Goal: Information Seeking & Learning: Learn about a topic

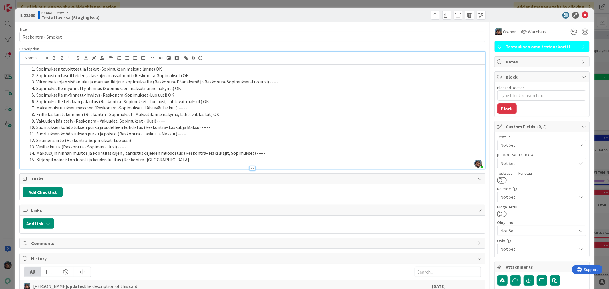
scroll to position [2061, 0]
type textarea "x"
click at [582, 13] on icon at bounding box center [585, 15] width 7 height 7
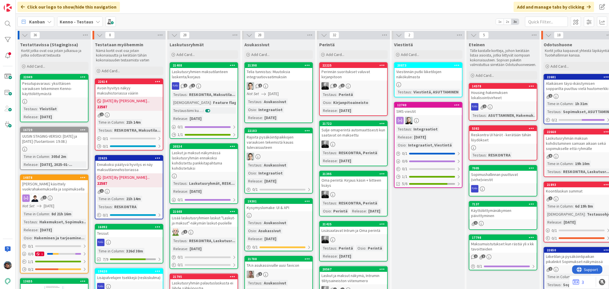
scroll to position [0, 266]
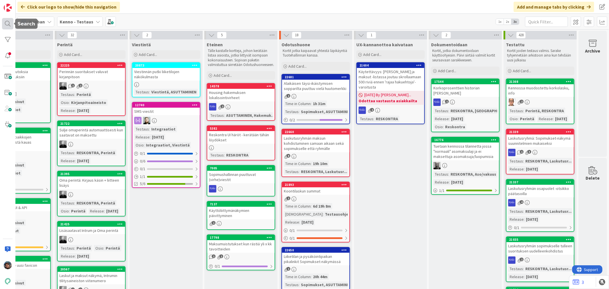
click at [9, 24] on div at bounding box center [7, 23] width 11 height 11
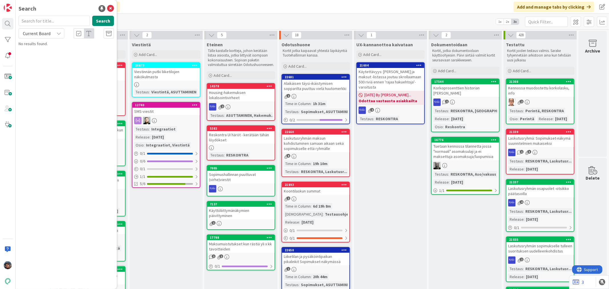
click at [37, 19] on input "text" at bounding box center [54, 21] width 71 height 10
type input "22049"
click at [52, 55] on span "Pesutupavaraus: yksittäisen varauksen tekeminen Kenno-käyttöliittymästä" at bounding box center [67, 53] width 80 height 11
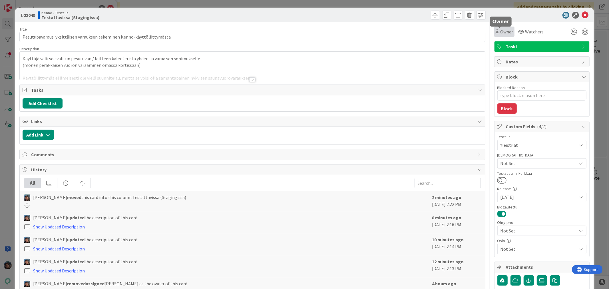
click at [500, 31] on span "Owner" at bounding box center [506, 31] width 13 height 7
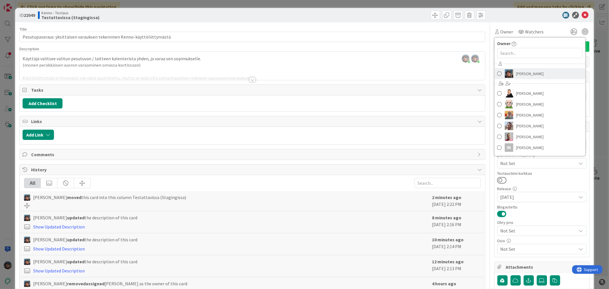
click at [499, 77] on link "[PERSON_NAME]" at bounding box center [539, 73] width 91 height 11
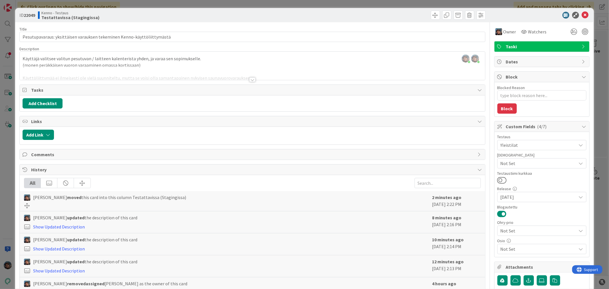
click at [249, 80] on div at bounding box center [252, 79] width 6 height 5
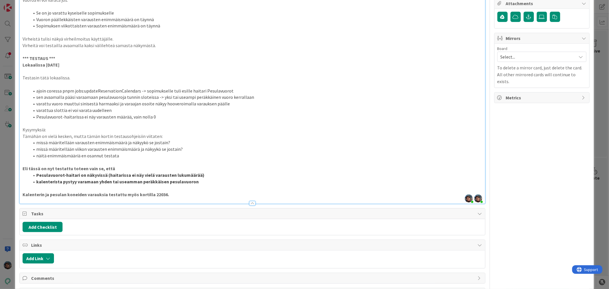
scroll to position [253, 0]
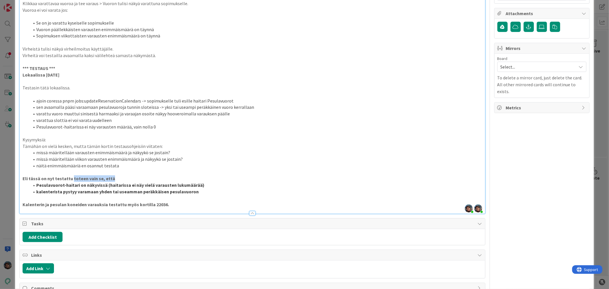
drag, startPoint x: 70, startPoint y: 177, endPoint x: 131, endPoint y: 177, distance: 60.2
click at [131, 177] on p "Eli tässä on nyt testattu toteen vain se, että" at bounding box center [252, 178] width 459 height 7
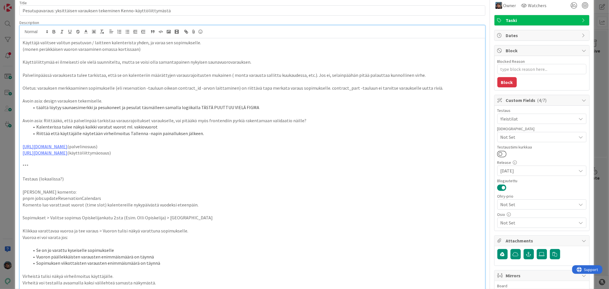
scroll to position [0, 0]
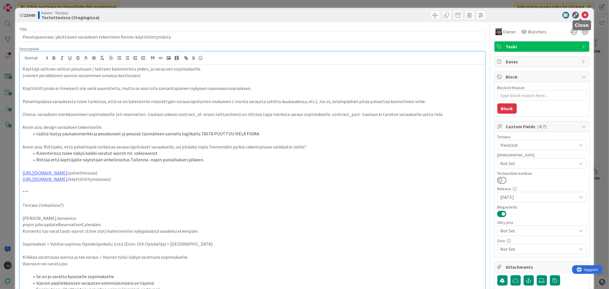
click at [582, 15] on icon at bounding box center [585, 15] width 7 height 7
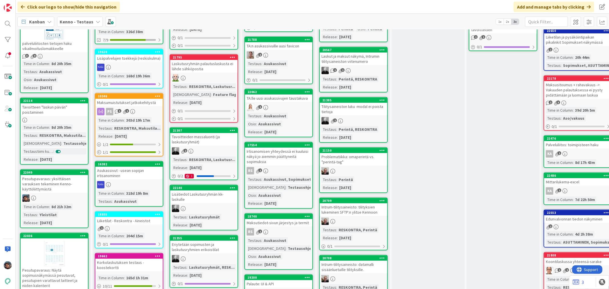
scroll to position [177, 0]
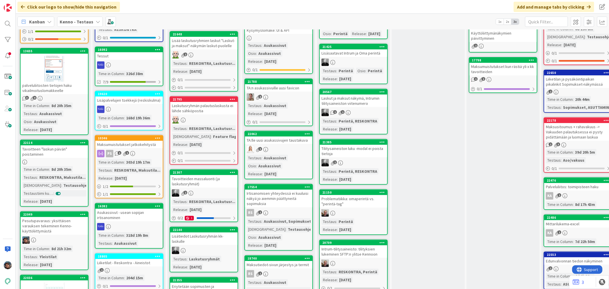
click at [57, 167] on div "8d 20h 35m" at bounding box center [61, 169] width 23 height 6
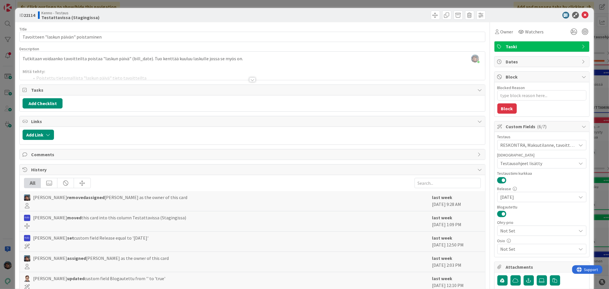
click at [249, 79] on div at bounding box center [252, 79] width 6 height 5
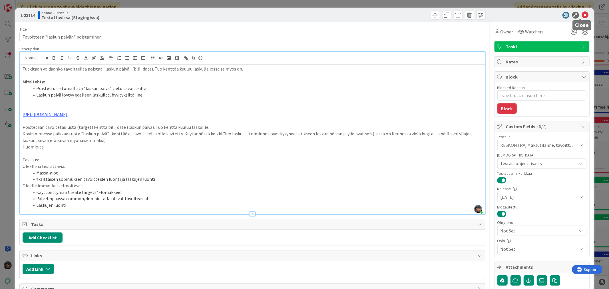
click at [582, 15] on icon at bounding box center [585, 15] width 7 height 7
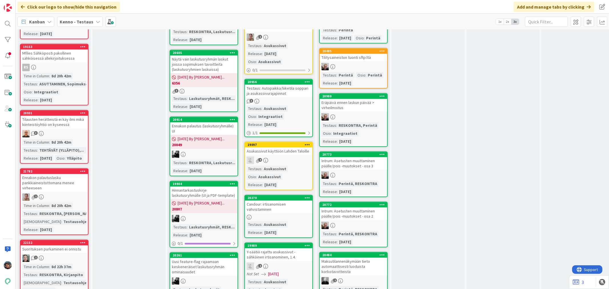
scroll to position [1192, 0]
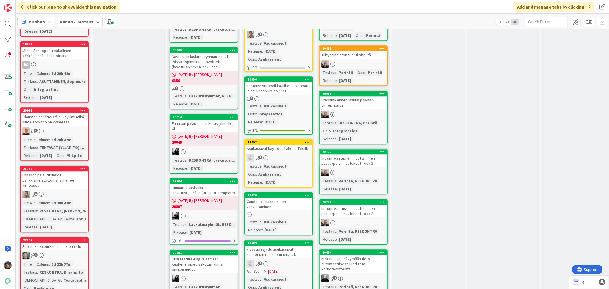
click at [56, 247] on div "Suorituksen purkaminen ei onnistu" at bounding box center [54, 246] width 67 height 7
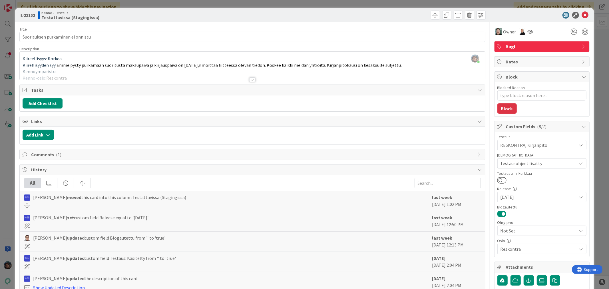
click at [251, 78] on div at bounding box center [252, 79] width 6 height 5
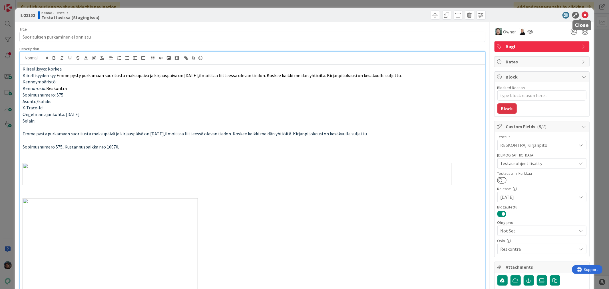
click at [582, 15] on icon at bounding box center [585, 15] width 7 height 7
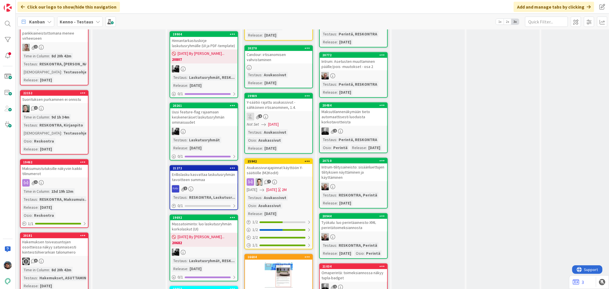
scroll to position [1304, 0]
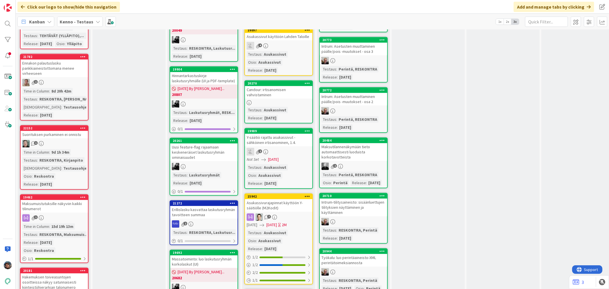
click at [53, 84] on div "1" at bounding box center [54, 82] width 67 height 7
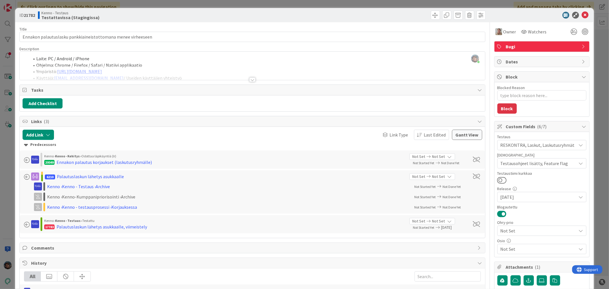
click at [250, 79] on div at bounding box center [252, 79] width 6 height 5
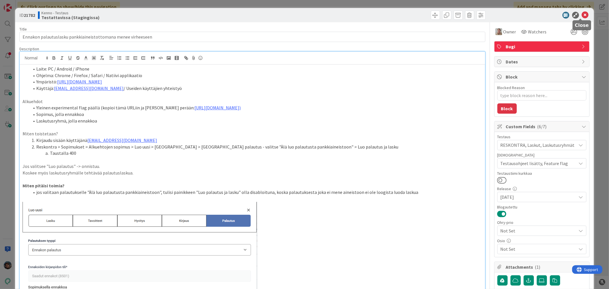
click at [582, 12] on icon at bounding box center [585, 15] width 7 height 7
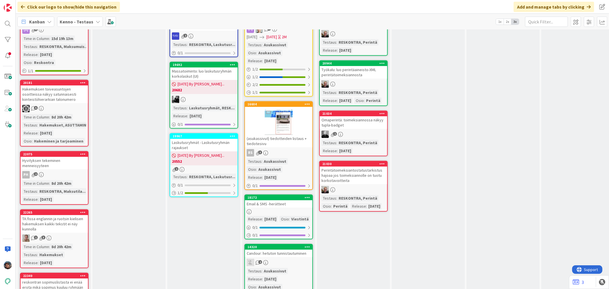
scroll to position [1494, 0]
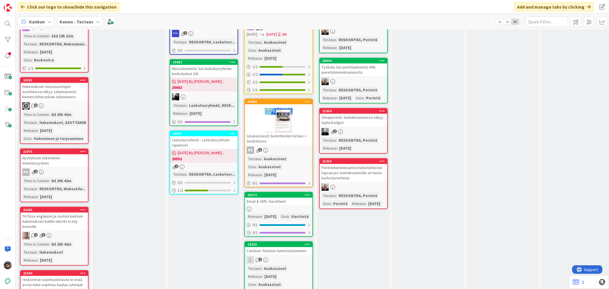
click at [71, 168] on div "PH 2" at bounding box center [54, 171] width 67 height 7
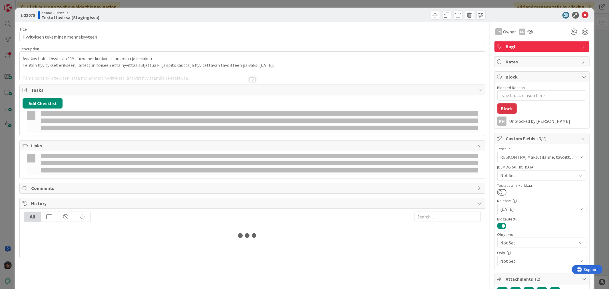
type textarea "x"
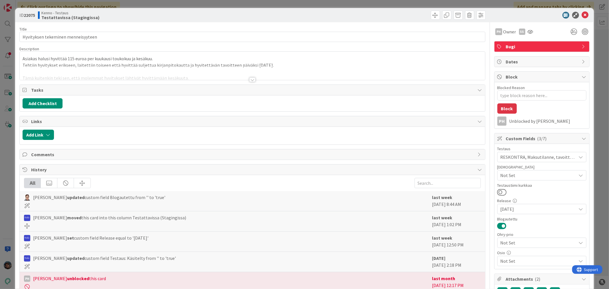
scroll to position [187, 0]
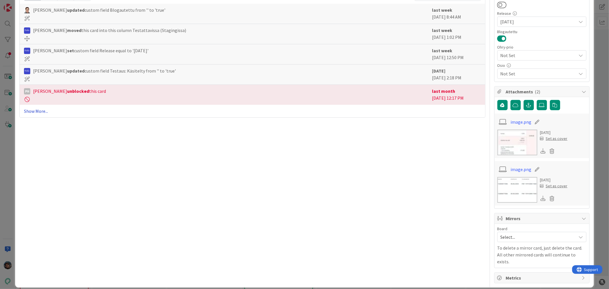
click at [35, 112] on link "Show More..." at bounding box center [252, 111] width 456 height 7
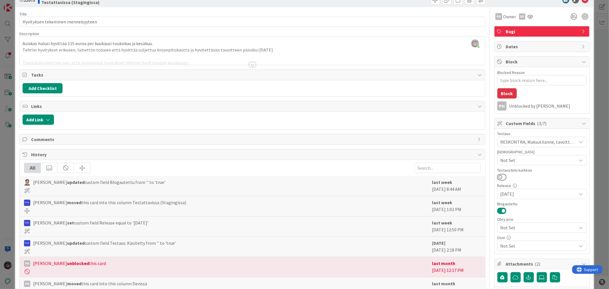
scroll to position [0, 0]
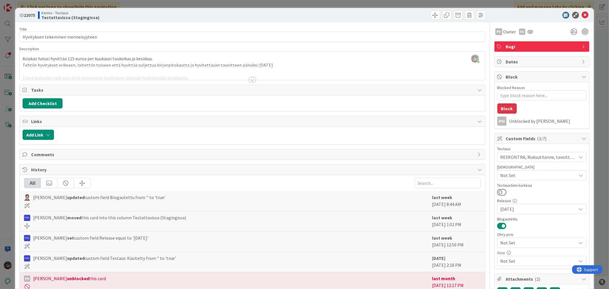
drag, startPoint x: 249, startPoint y: 78, endPoint x: 258, endPoint y: 86, distance: 12.3
click at [249, 78] on div at bounding box center [252, 79] width 6 height 5
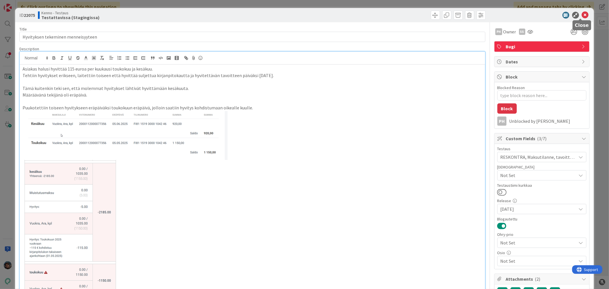
click at [582, 15] on icon at bounding box center [585, 15] width 7 height 7
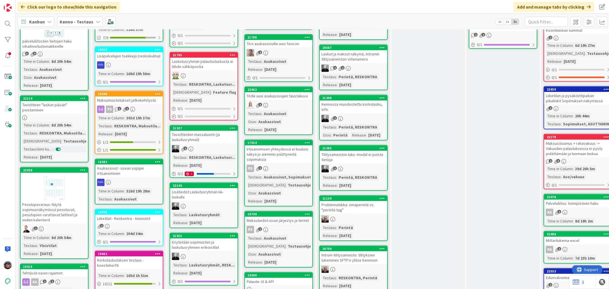
scroll to position [222, 0]
click at [67, 212] on div "Pesutupavaraus: Näytä sopimusnäkymässä pesutuvat, pesutupien varattavat laittee…" at bounding box center [54, 211] width 67 height 23
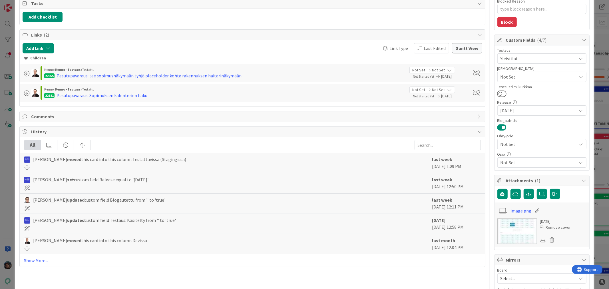
scroll to position [32, 0]
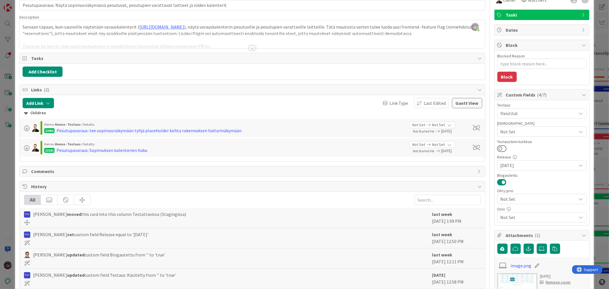
click at [249, 47] on div at bounding box center [252, 48] width 6 height 5
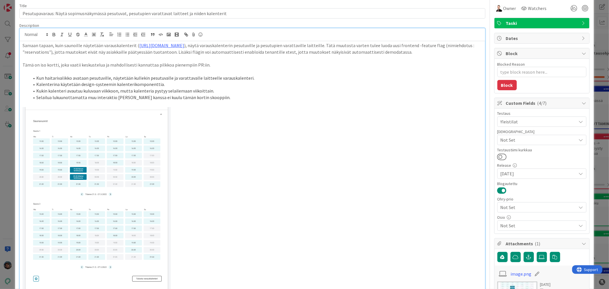
scroll to position [0, 0]
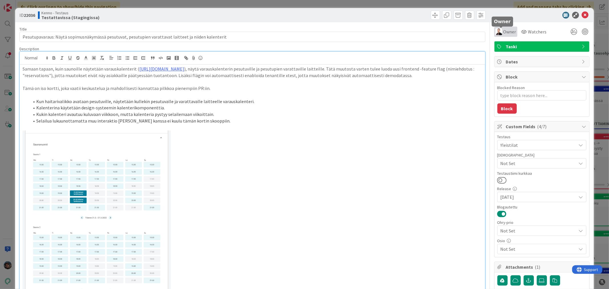
click at [503, 32] on span "Owner" at bounding box center [509, 31] width 13 height 7
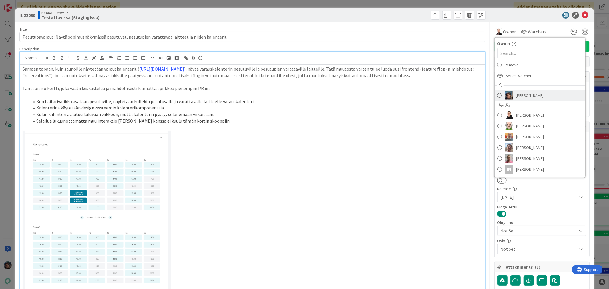
click at [516, 96] on span "[PERSON_NAME]" at bounding box center [530, 95] width 28 height 9
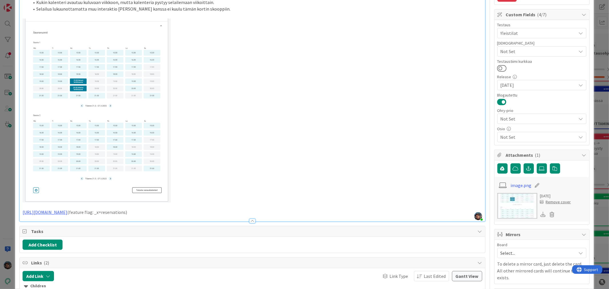
scroll to position [127, 0]
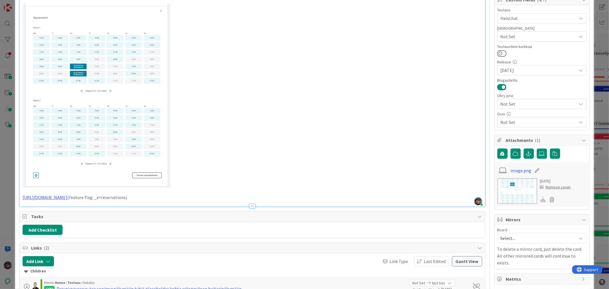
click at [189, 201] on p "https://github.com/pandiafi/kenno/pull/7992 (feature flag: _x=reservations)" at bounding box center [252, 197] width 459 height 7
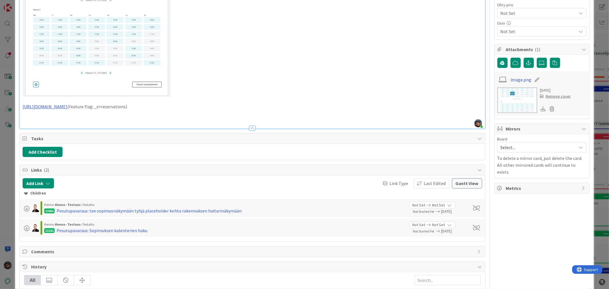
scroll to position [253, 0]
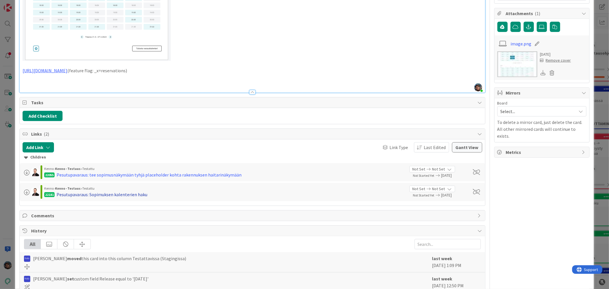
click at [123, 198] on div "Pesutupavaraus: Sopimuksen kalenterien haku" at bounding box center [102, 194] width 91 height 7
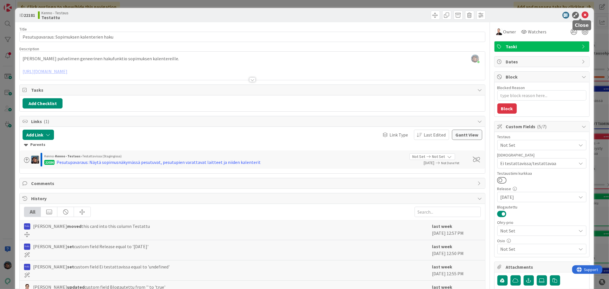
click at [582, 13] on icon at bounding box center [585, 15] width 7 height 7
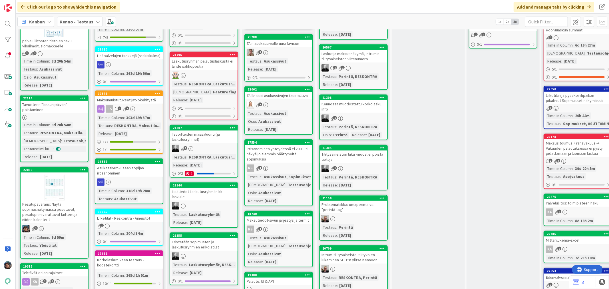
click at [54, 182] on div at bounding box center [54, 188] width 67 height 26
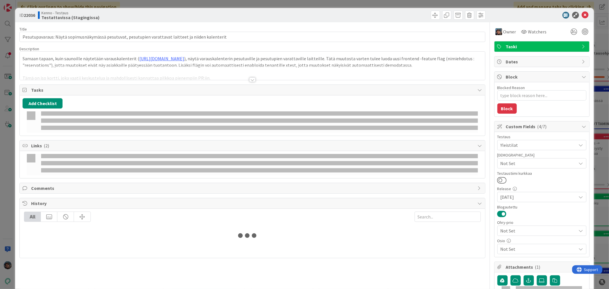
type textarea "x"
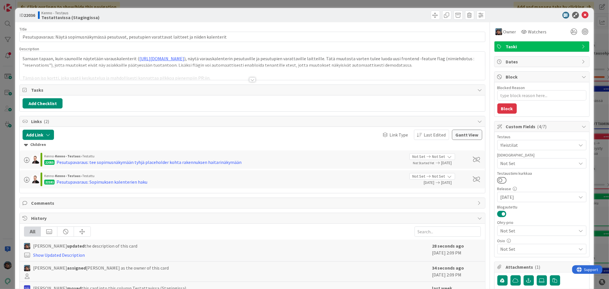
click at [249, 78] on div at bounding box center [252, 79] width 6 height 5
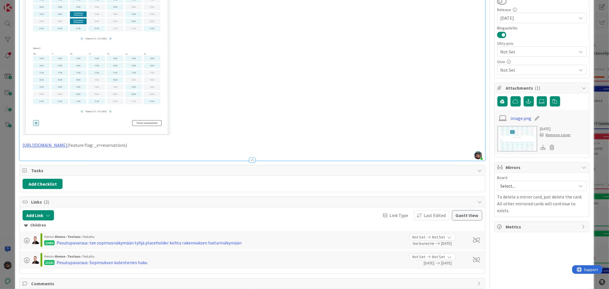
scroll to position [190, 0]
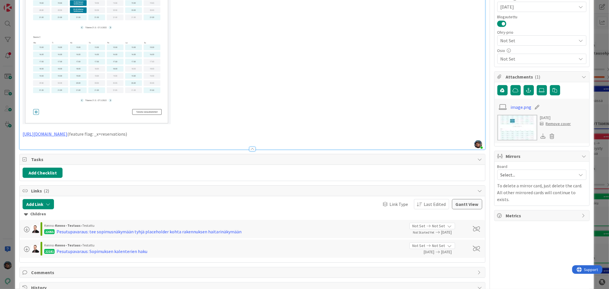
click at [184, 144] on p at bounding box center [252, 140] width 459 height 7
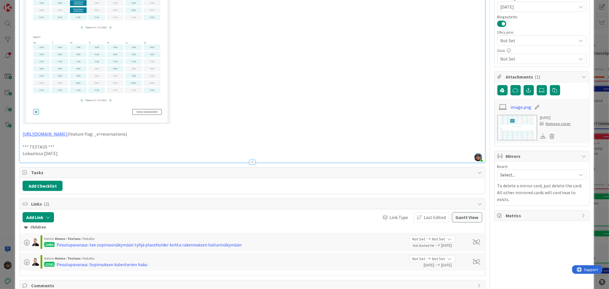
drag, startPoint x: 66, startPoint y: 160, endPoint x: 21, endPoint y: 152, distance: 46.0
click at [21, 152] on div "Samaan tapaan, kuin saunoille näytetään varauskalenterit ( https://www.figma.co…" at bounding box center [252, 18] width 465 height 288
click at [70, 157] on p "Lokaalissa [DATE]" at bounding box center [252, 153] width 459 height 7
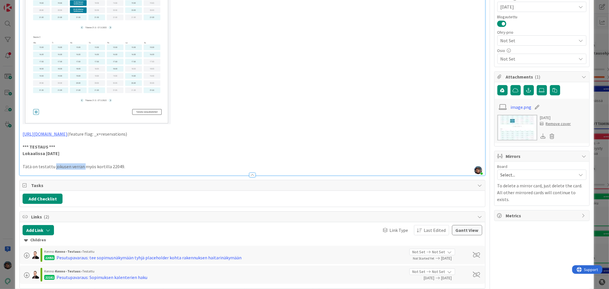
drag, startPoint x: 53, startPoint y: 173, endPoint x: 83, endPoint y: 171, distance: 30.1
click at [83, 170] on p "Tätä on testattu jokusen verran myös kortilla 22049." at bounding box center [252, 166] width 459 height 7
drag, startPoint x: 22, startPoint y: 172, endPoint x: 102, endPoint y: 170, distance: 79.4
click at [101, 170] on p "Tätä on testattu myös kortilla 22049." at bounding box center [252, 166] width 459 height 7
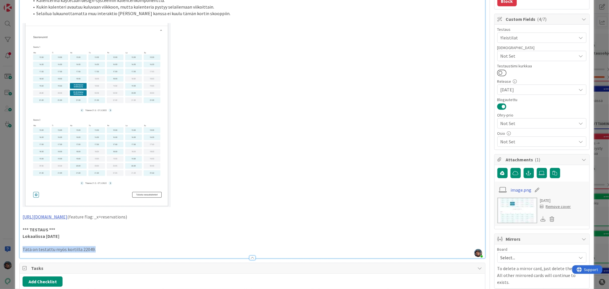
scroll to position [0, 0]
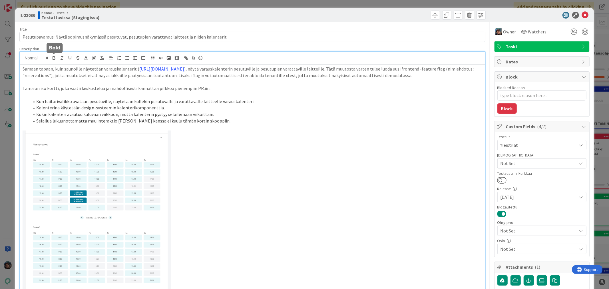
click at [54, 59] on icon "button" at bounding box center [53, 57] width 5 height 5
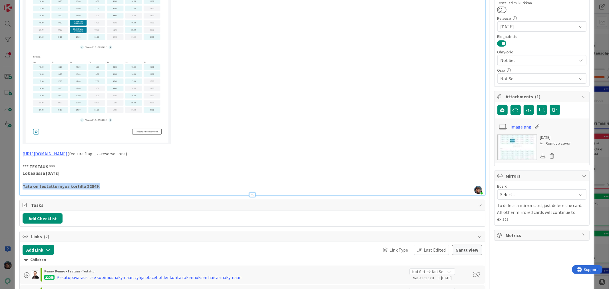
scroll to position [172, 0]
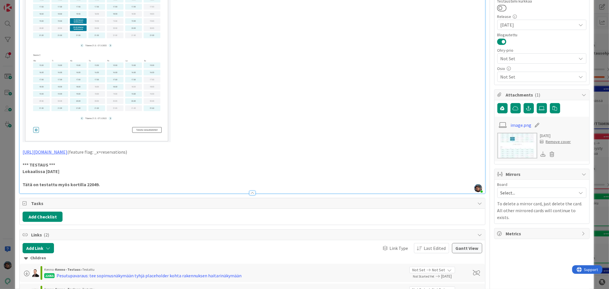
click at [267, 136] on p at bounding box center [252, 50] width 459 height 184
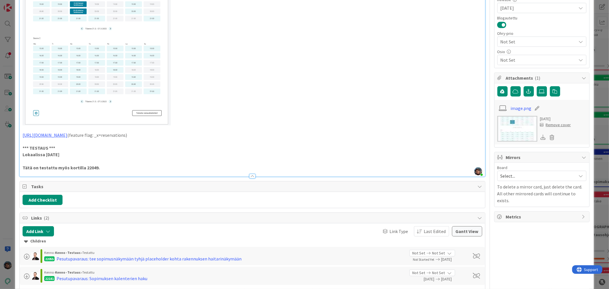
scroll to position [190, 0]
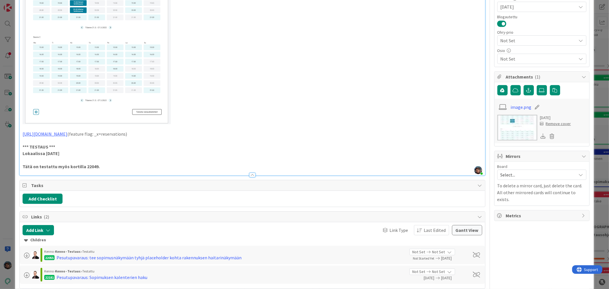
click at [72, 157] on p "Lokaalissa [DATE]" at bounding box center [252, 153] width 459 height 7
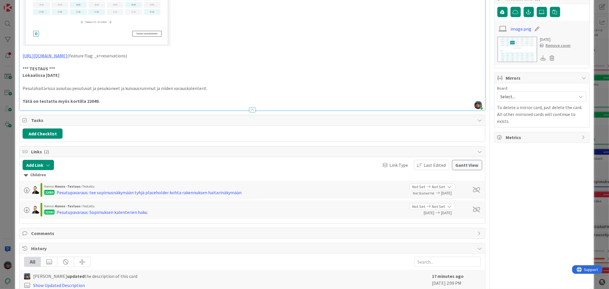
scroll to position [257, 0]
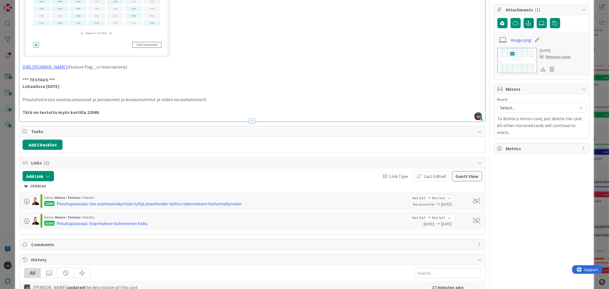
type textarea "x"
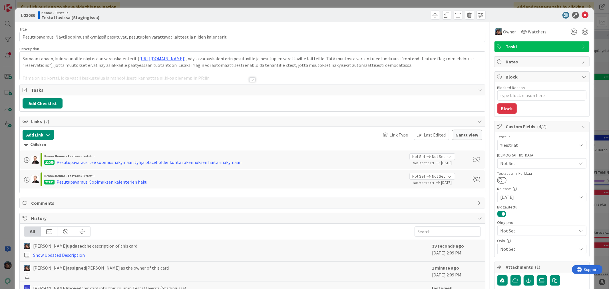
click at [582, 15] on icon at bounding box center [585, 15] width 7 height 7
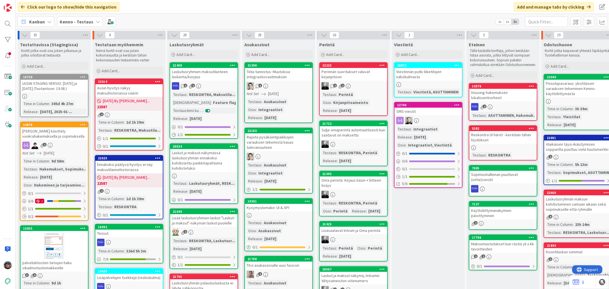
click at [566, 99] on link "22049 Pesutupavaraus: yksittäisen varauksen tekeminen Kenno-käyttöliittymästä T…" at bounding box center [577, 102] width 68 height 56
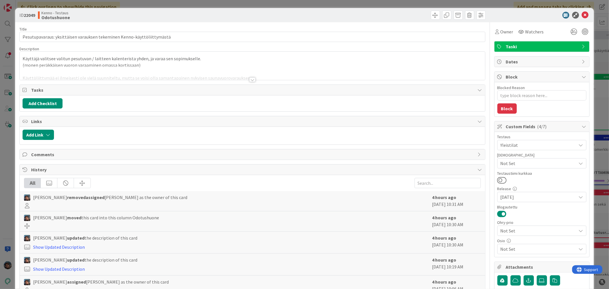
click at [249, 81] on div at bounding box center [252, 79] width 6 height 5
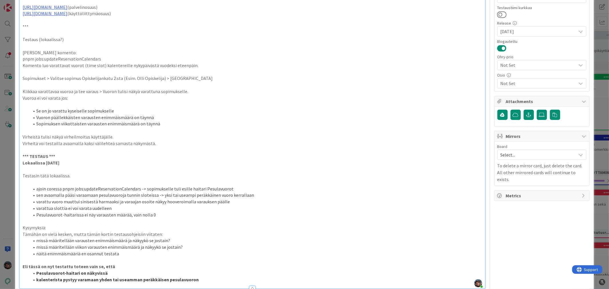
scroll to position [253, 0]
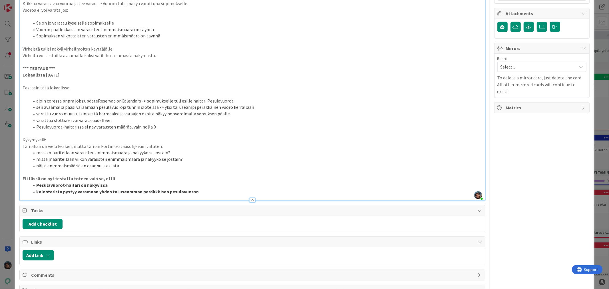
click at [198, 192] on li "kalenterista pystyy varamaan yhden tai useamman peräkkäisen pesulavuoron" at bounding box center [255, 191] width 452 height 7
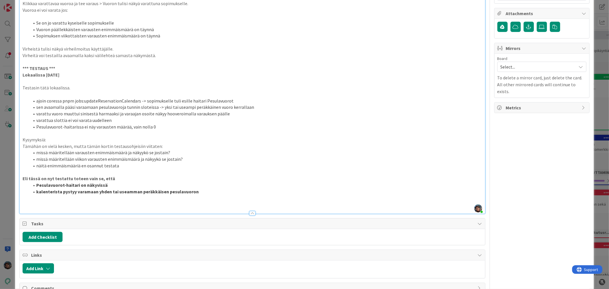
type textarea "x"
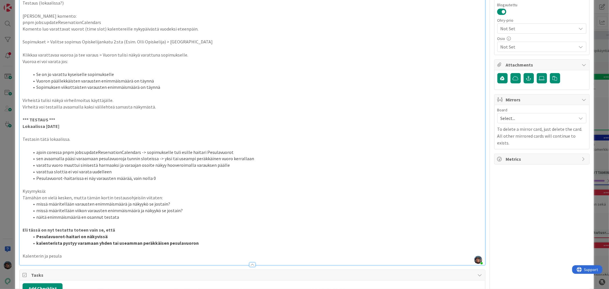
scroll to position [222, 0]
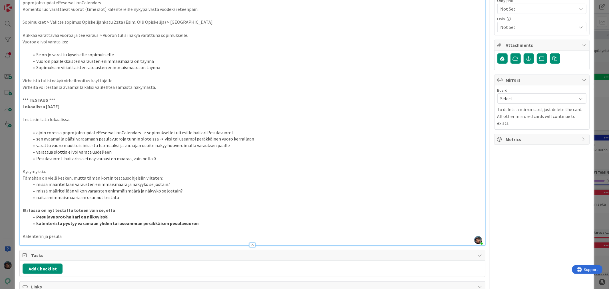
click at [49, 216] on strong "Pesulavuorot-haitari on näkyvissä" at bounding box center [71, 217] width 71 height 6
click at [63, 235] on p "Kalenterin ja pesula" at bounding box center [252, 236] width 459 height 7
drag, startPoint x: 22, startPoint y: 237, endPoint x: 168, endPoint y: 240, distance: 145.9
click at [168, 240] on div "Description Pirjo Peltonen joined 2 m ago Käyttäjä valitsee valitun pesutuvan /…" at bounding box center [252, 34] width 466 height 421
click at [122, 216] on li "Pesutupavuorot-haitari on näkyvissä" at bounding box center [255, 216] width 452 height 7
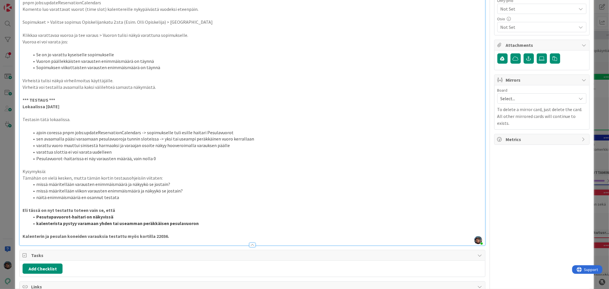
click at [122, 197] on li "näitä enimmäismääriä en osannut testata" at bounding box center [255, 197] width 452 height 7
click at [119, 215] on li "Pesutupavuorot-haitari on näkyvissä" at bounding box center [255, 216] width 452 height 7
click at [54, 217] on strong "Pesutupavuorot-haitari on näkyvissä (haitarissa ei näy vielä varausten lukumäär…" at bounding box center [123, 217] width 174 height 6
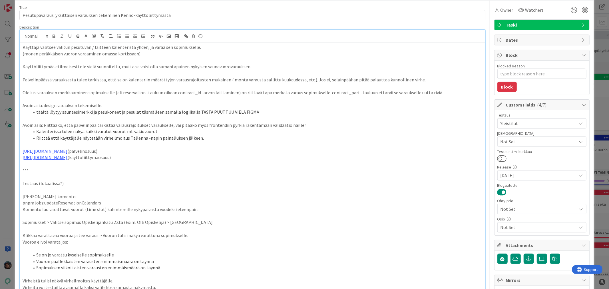
scroll to position [0, 0]
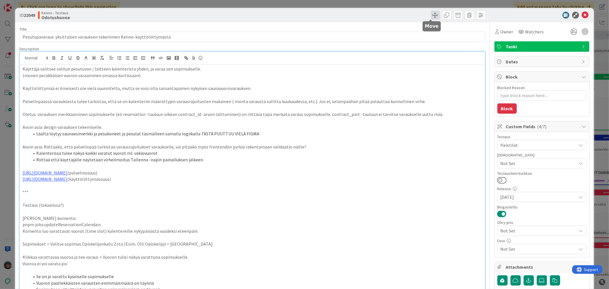
click at [432, 13] on span at bounding box center [435, 15] width 9 height 9
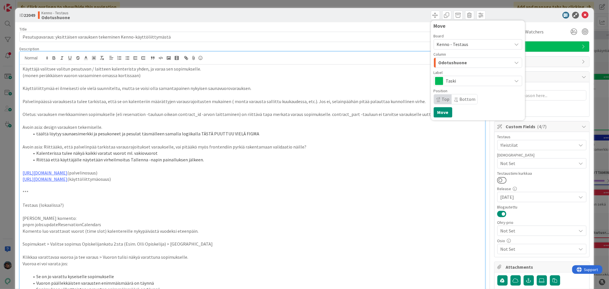
click at [453, 65] on span "Odotushuone" at bounding box center [452, 62] width 29 height 7
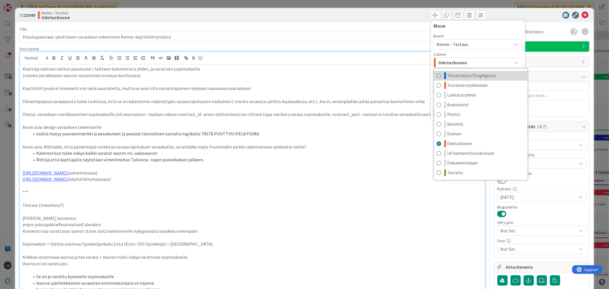
click at [464, 74] on span "Testattavissa (Stagingissa)" at bounding box center [471, 75] width 49 height 7
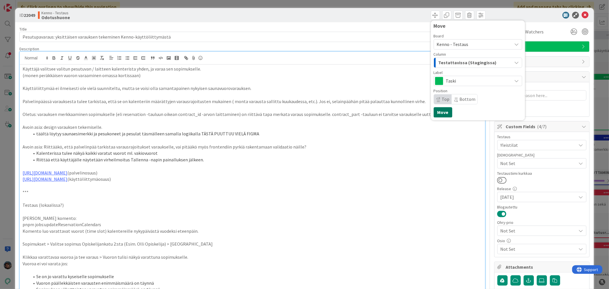
click at [437, 110] on button "Move" at bounding box center [443, 112] width 19 height 10
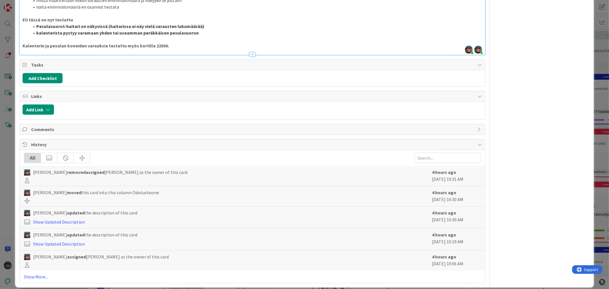
scroll to position [349, 0]
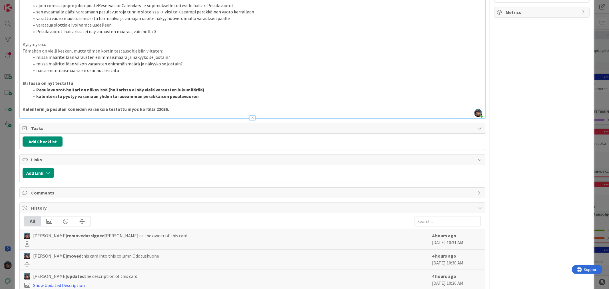
type textarea "x"
